Goal: Task Accomplishment & Management: Use online tool/utility

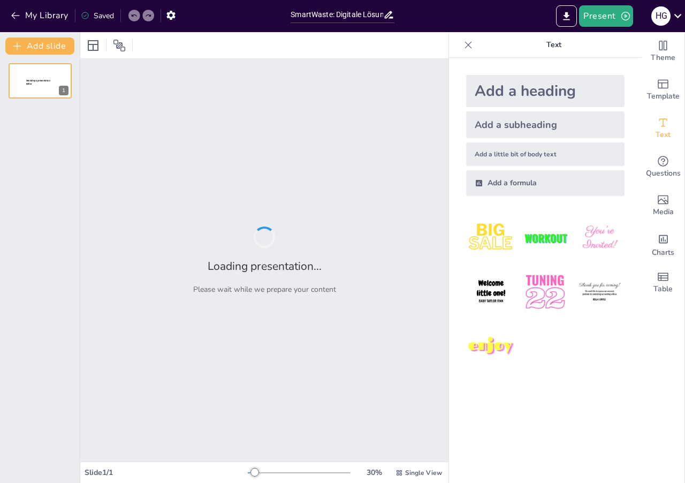
type input "SmartWaste: Digitale Lösungen für ein effizientes Abfallmanagement"
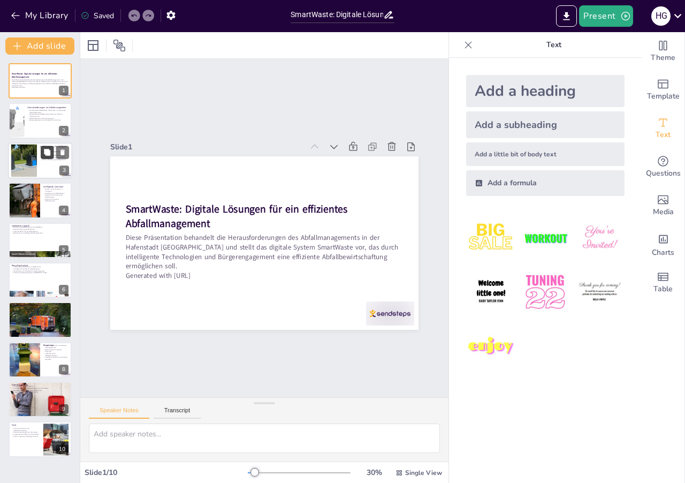
click at [45, 153] on icon at bounding box center [47, 152] width 6 height 6
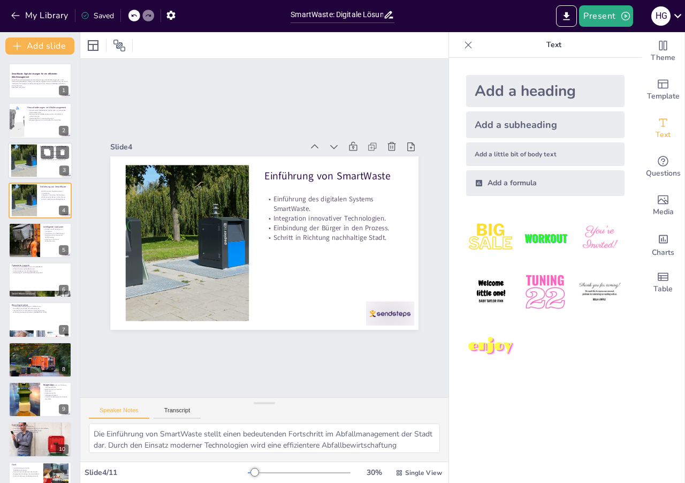
scroll to position [15, 0]
click at [23, 162] on div at bounding box center [24, 160] width 61 height 33
click at [29, 197] on div at bounding box center [24, 200] width 61 height 33
click at [28, 234] on div at bounding box center [24, 240] width 69 height 36
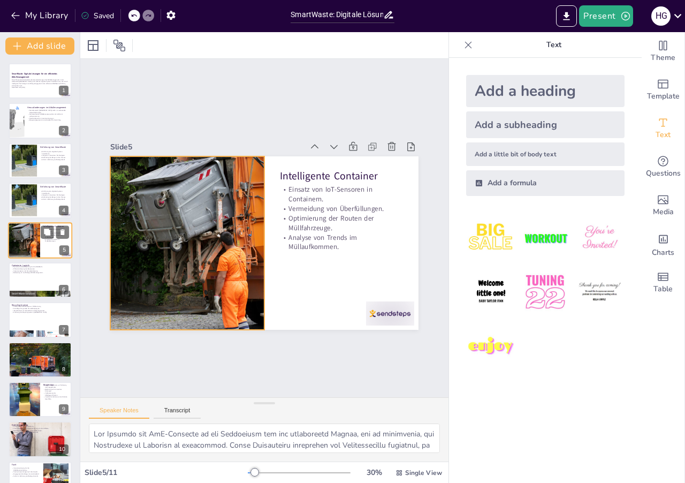
scroll to position [22, 0]
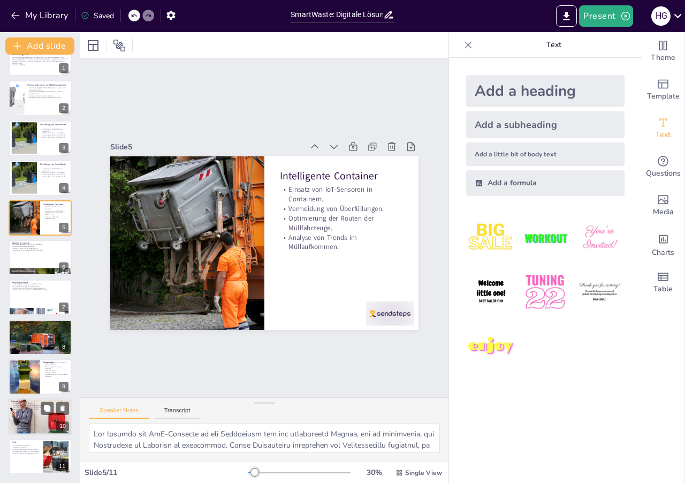
click at [27, 405] on p "Unterstützung bei der Implementierung von SmartWaste." at bounding box center [40, 406] width 58 height 2
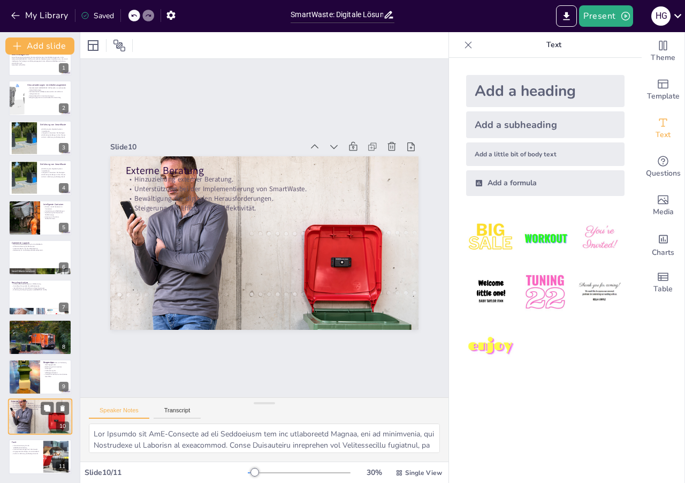
type textarea "Die Entscheidung, externe Berater hinzuzuziehen, ist ein wichtiger Schritt, um …"
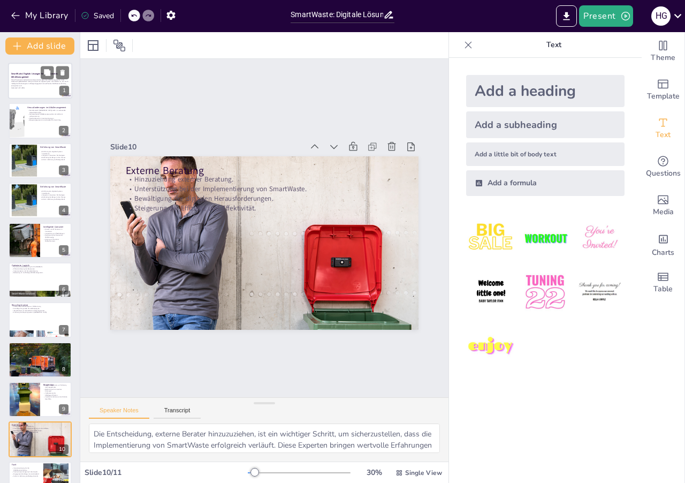
click at [26, 73] on strong "SmartWaste: Digitale Lösungen für ein effizientes Abfallmanagement" at bounding box center [34, 75] width 47 height 6
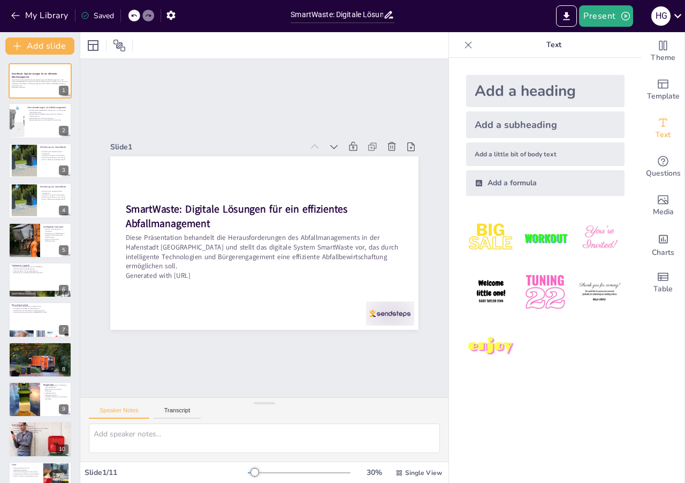
scroll to position [22, 0]
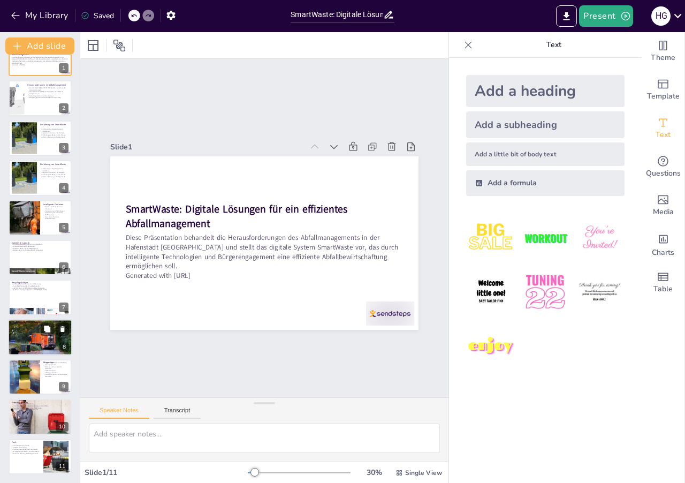
click at [40, 348] on div at bounding box center [40, 337] width 64 height 36
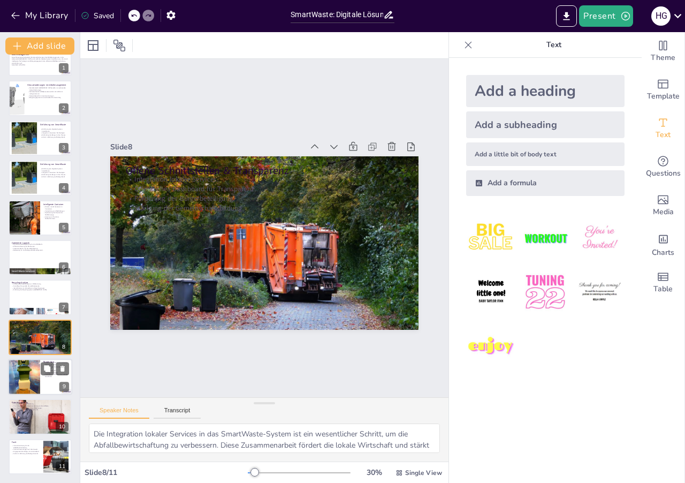
click at [34, 370] on div at bounding box center [24, 376] width 32 height 43
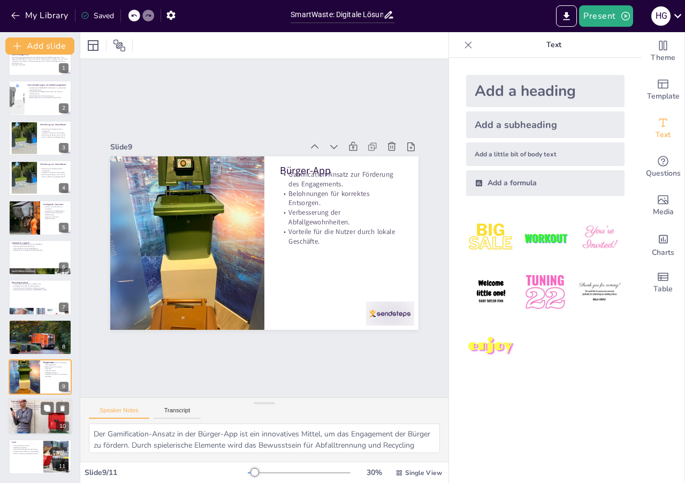
click at [20, 423] on div at bounding box center [40, 417] width 64 height 36
type textarea "Die Entscheidung, externe Berater hinzuzuziehen, ist ein wichtiger Schritt, um …"
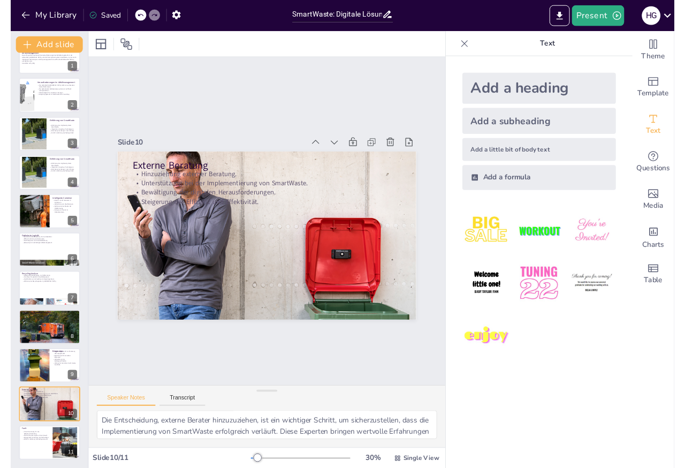
scroll to position [0, 0]
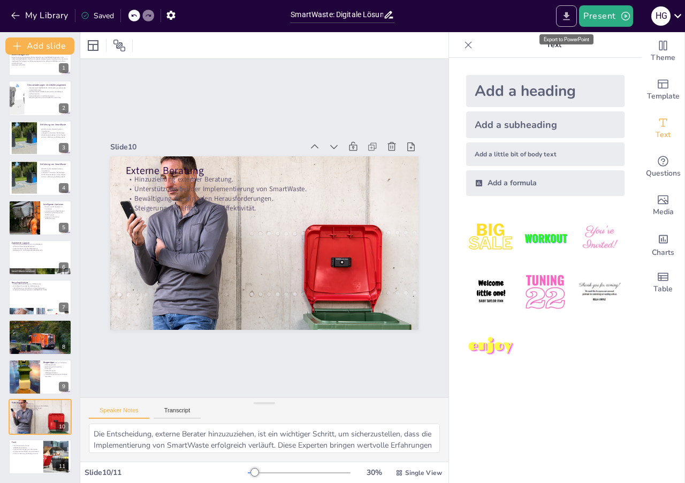
click at [567, 14] on icon "Export to PowerPoint" at bounding box center [567, 16] width 6 height 8
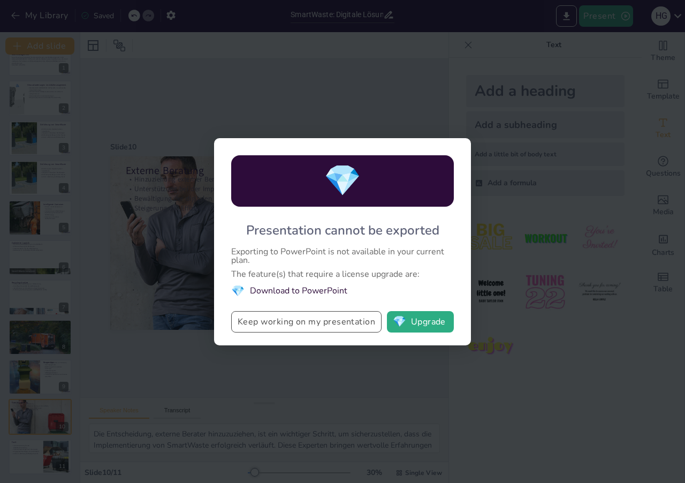
click at [340, 327] on button "Keep working on my presentation" at bounding box center [306, 321] width 150 height 21
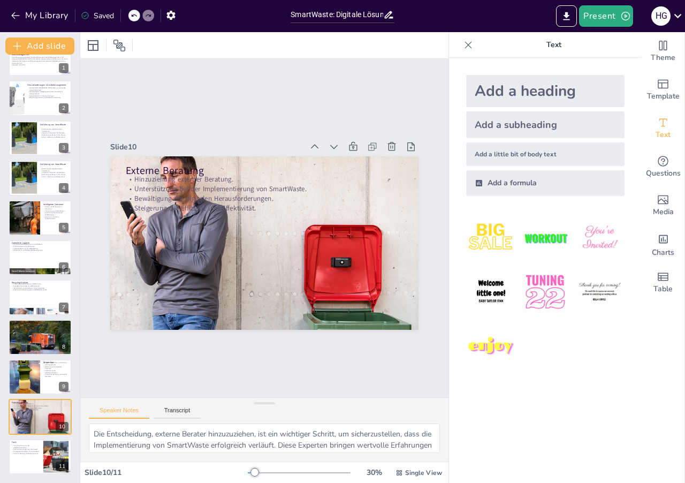
click at [98, 17] on div "Saved" at bounding box center [97, 16] width 33 height 10
